Goal: Task Accomplishment & Management: Manage account settings

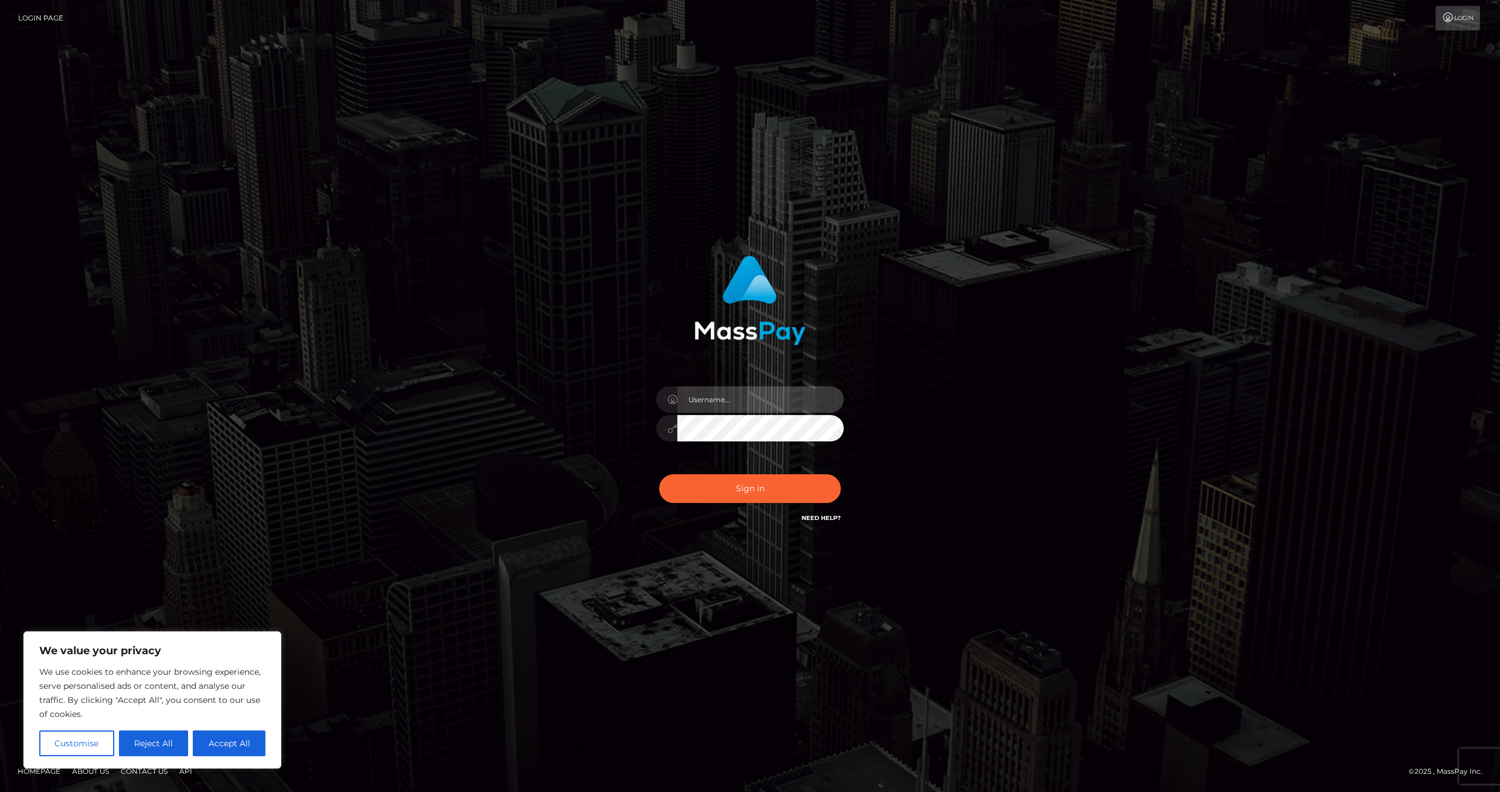
click at [727, 408] on input "text" at bounding box center [760, 399] width 166 height 26
type input "[EMAIL_ADDRESS][DOMAIN_NAME]"
click at [743, 488] on button "Sign in" at bounding box center [750, 488] width 182 height 29
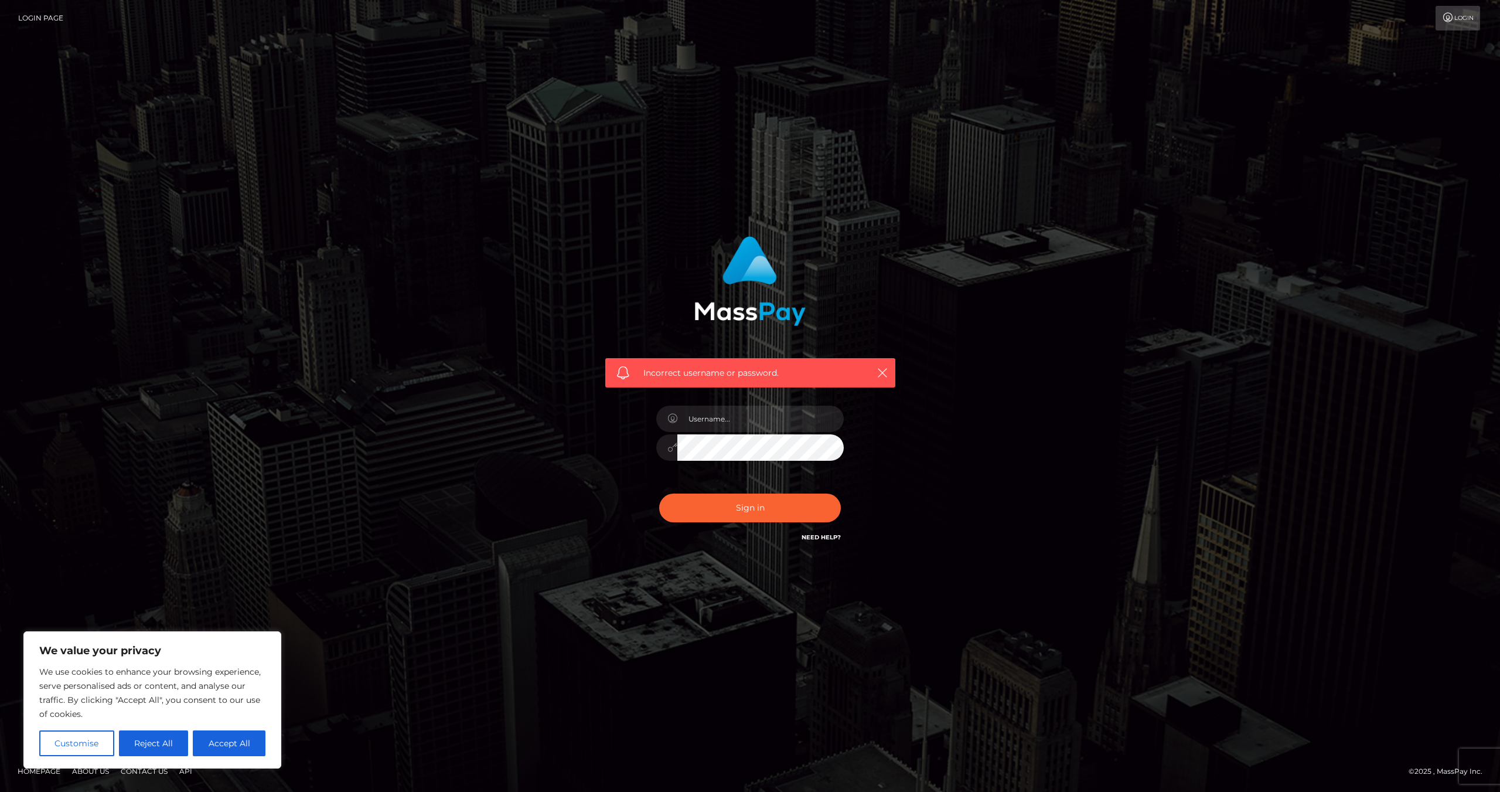
click at [230, 745] on button "Accept All" at bounding box center [229, 743] width 73 height 26
checkbox input "true"
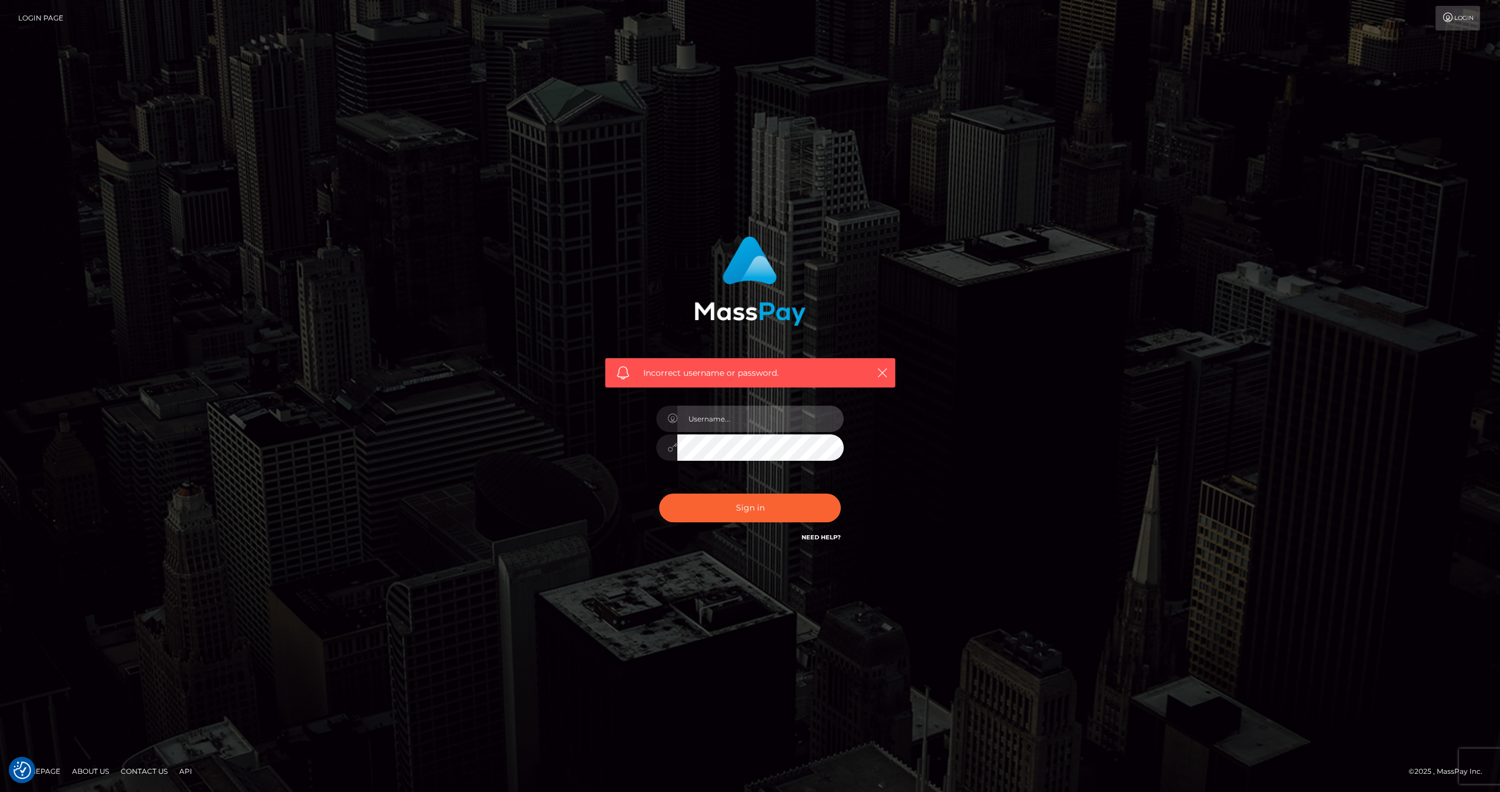
click at [699, 423] on input "text" at bounding box center [760, 419] width 166 height 26
type input "[EMAIL_ADDRESS][DOMAIN_NAME]"
click at [648, 445] on div "[EMAIL_ADDRESS][DOMAIN_NAME]" at bounding box center [750, 442] width 205 height 90
click at [659, 493] on button "Sign in" at bounding box center [750, 507] width 182 height 29
click at [712, 417] on input "text" at bounding box center [760, 419] width 166 height 26
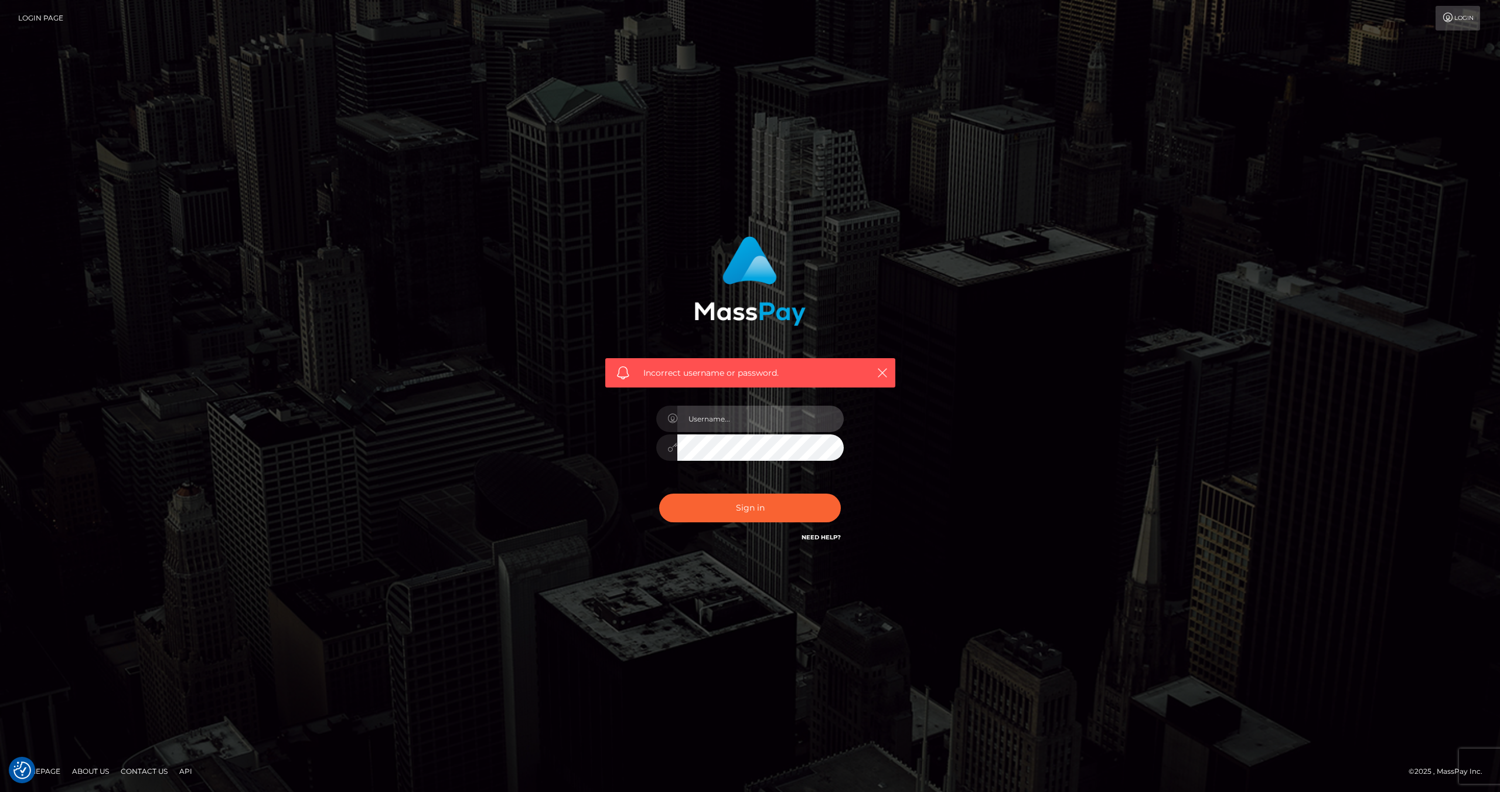
type input "[EMAIL_ADDRESS][DOMAIN_NAME]"
click at [648, 452] on div "[EMAIL_ADDRESS][DOMAIN_NAME]" at bounding box center [750, 442] width 205 height 90
click at [659, 493] on button "Sign in" at bounding box center [750, 507] width 182 height 29
click at [767, 425] on input "text" at bounding box center [760, 419] width 166 height 26
type input "[EMAIL_ADDRESS][DOMAIN_NAME]"
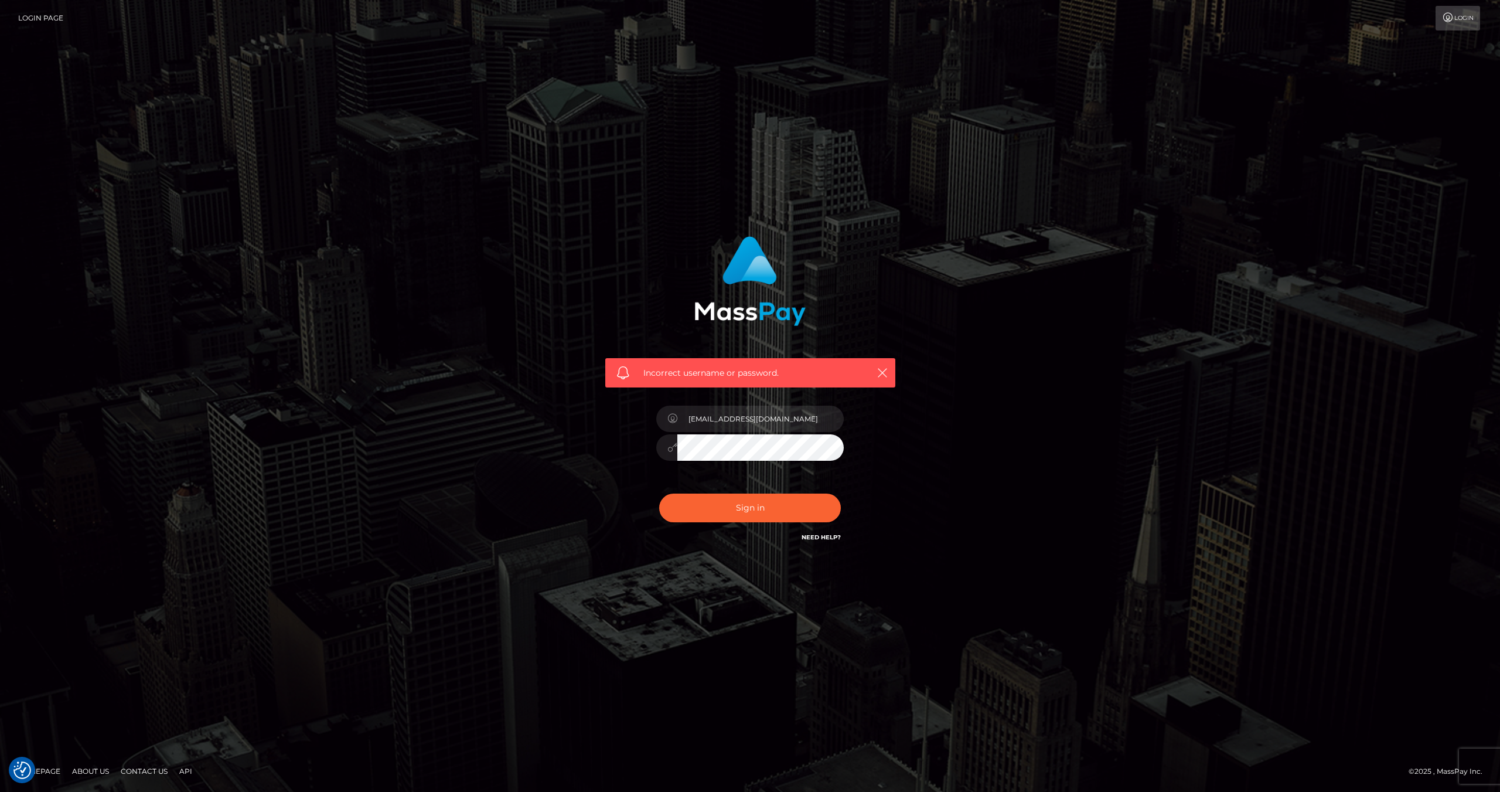
click at [653, 452] on div "[EMAIL_ADDRESS][DOMAIN_NAME]" at bounding box center [750, 442] width 205 height 90
click at [659, 493] on button "Sign in" at bounding box center [750, 507] width 182 height 29
click at [745, 433] on div at bounding box center [750, 442] width 205 height 90
click at [746, 420] on input "text" at bounding box center [760, 419] width 166 height 26
type input "[EMAIL_ADDRESS][DOMAIN_NAME]"
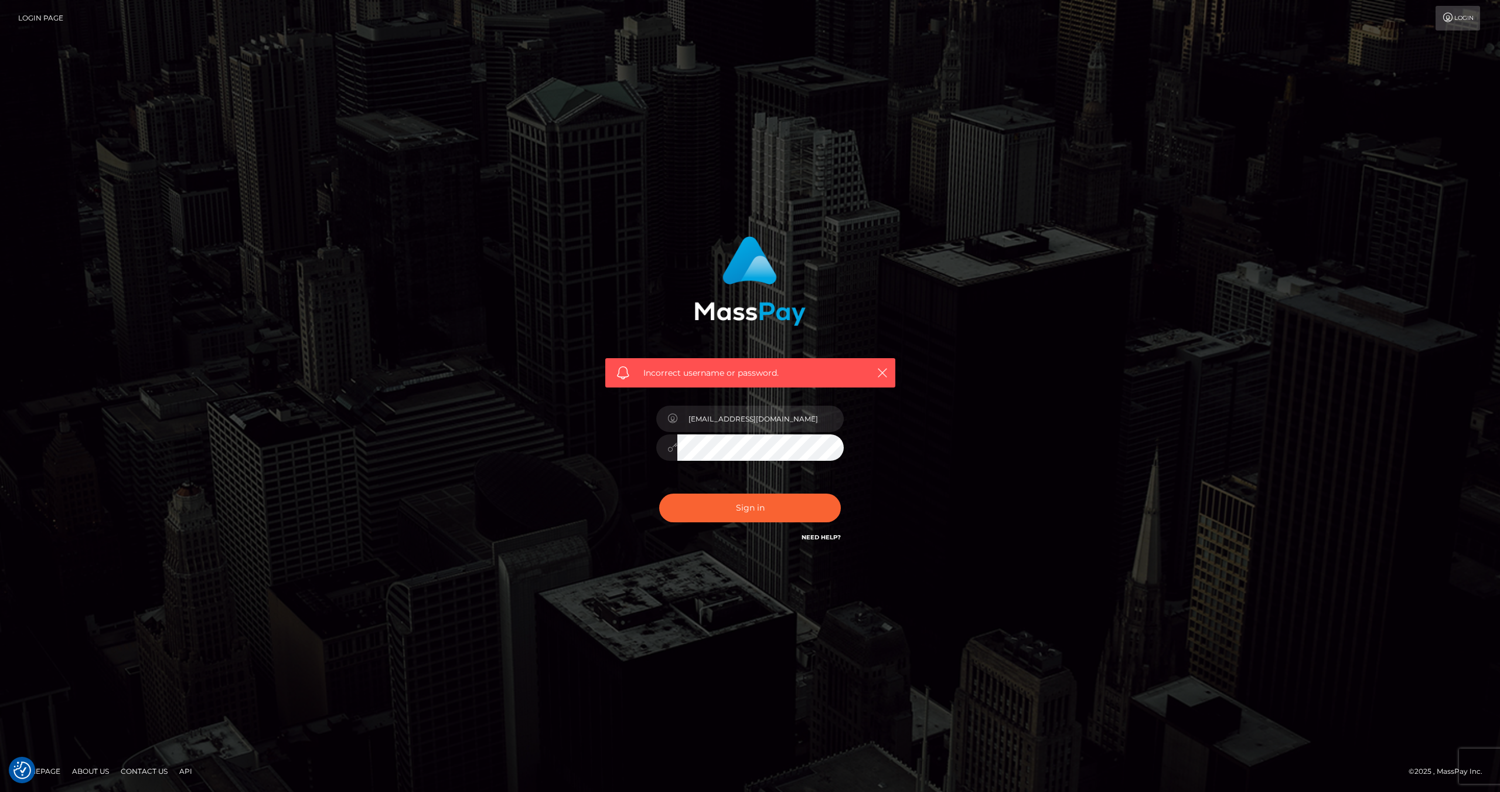
click at [655, 451] on div "[EMAIL_ADDRESS][DOMAIN_NAME]" at bounding box center [750, 442] width 205 height 90
click at [659, 493] on button "Sign in" at bounding box center [750, 507] width 182 height 29
click at [743, 424] on input "text" at bounding box center [760, 419] width 166 height 26
type input "[EMAIL_ADDRESS][DOMAIN_NAME]"
click at [644, 443] on div "Incorrect username or password. [EMAIL_ADDRESS][DOMAIN_NAME]" at bounding box center [751, 389] width 308 height 325
